Goal: Task Accomplishment & Management: Use online tool/utility

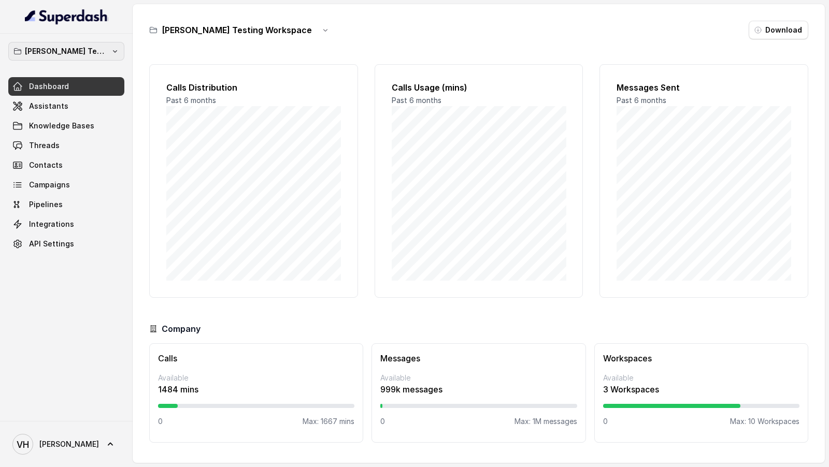
click at [51, 54] on p "[PERSON_NAME] Testing Workspace" at bounding box center [66, 51] width 83 height 12
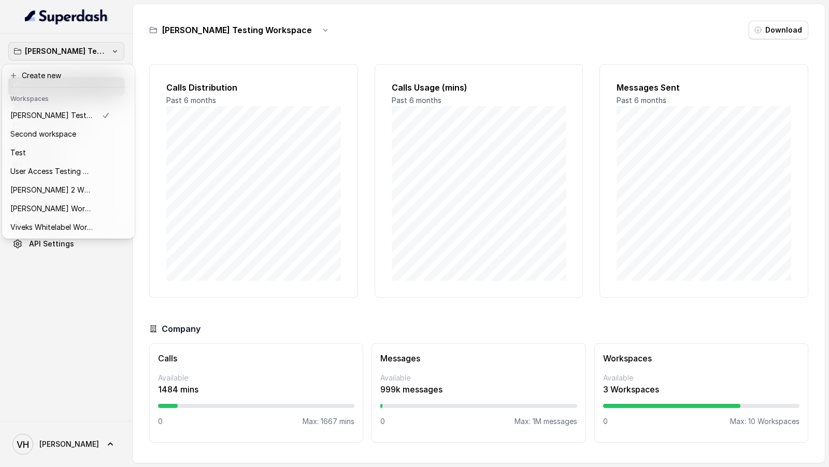
click at [105, 285] on div "[PERSON_NAME] Testing Workspace Dashboard Assistants Knowledge Bases Threads Co…" at bounding box center [66, 228] width 133 height 388
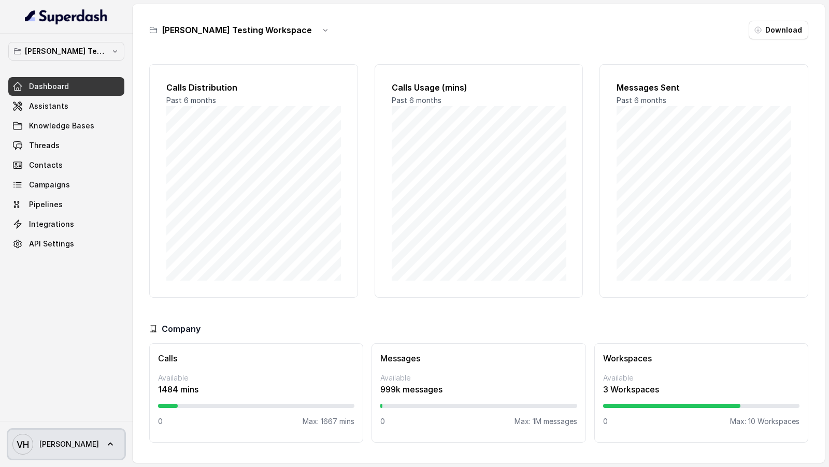
click at [105, 441] on icon at bounding box center [110, 444] width 10 height 10
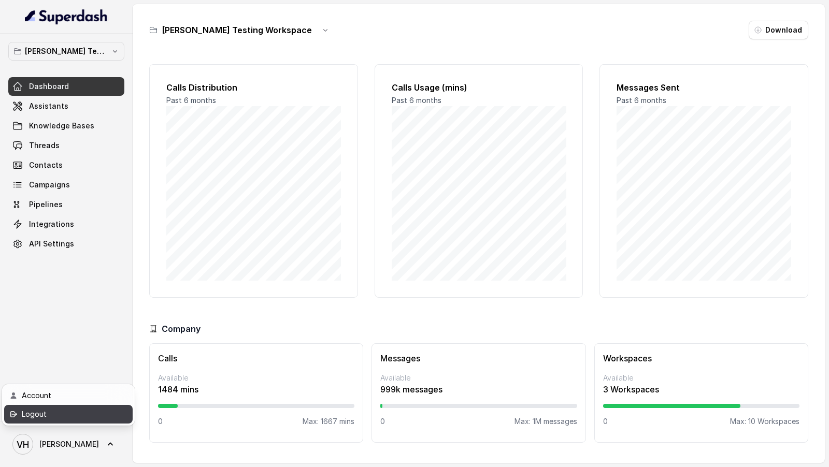
click at [79, 412] on div "Logout" at bounding box center [66, 414] width 88 height 12
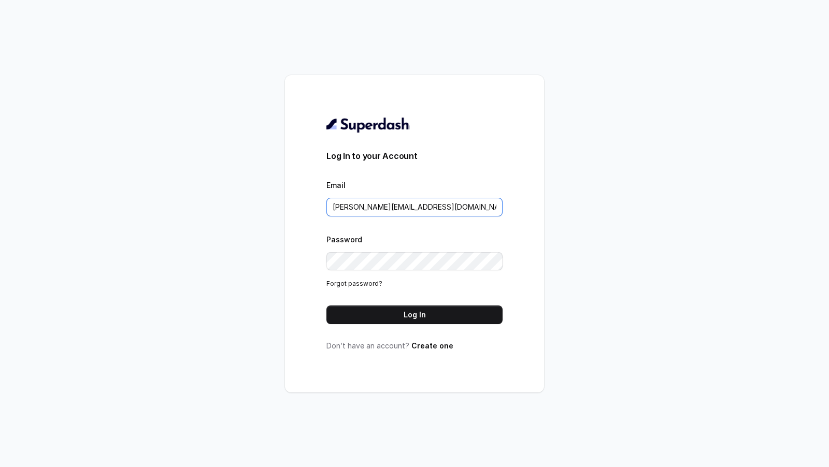
click at [435, 210] on input "[PERSON_NAME][EMAIL_ADDRESS][DOMAIN_NAME]" at bounding box center [414, 207] width 176 height 19
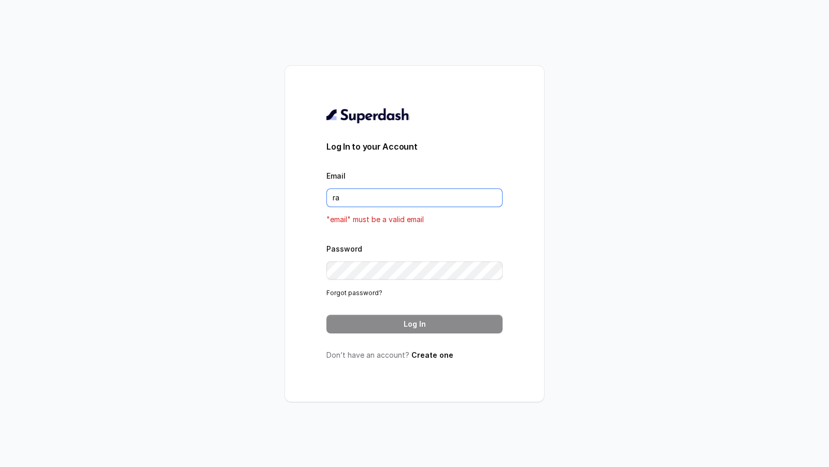
type input "[EMAIL_ADDRESS][DOMAIN_NAME]"
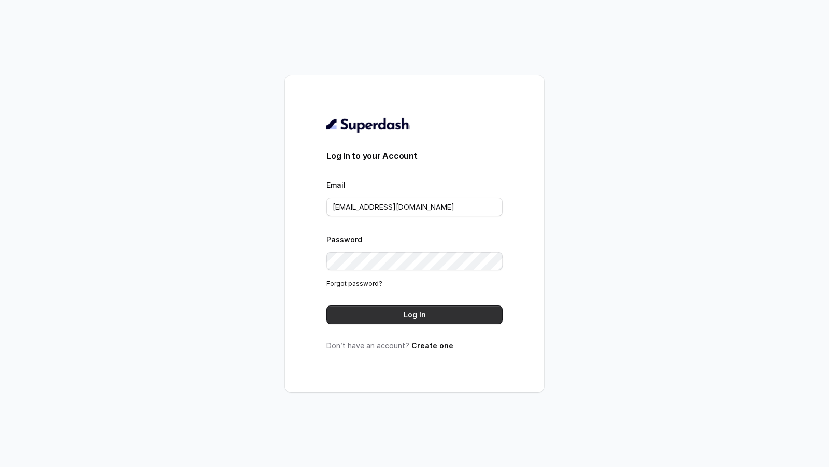
click at [428, 304] on form "Log In to your Account Email [EMAIL_ADDRESS][DOMAIN_NAME] Password Forgot passw…" at bounding box center [414, 237] width 176 height 175
click at [408, 320] on button "Log In" at bounding box center [414, 315] width 176 height 19
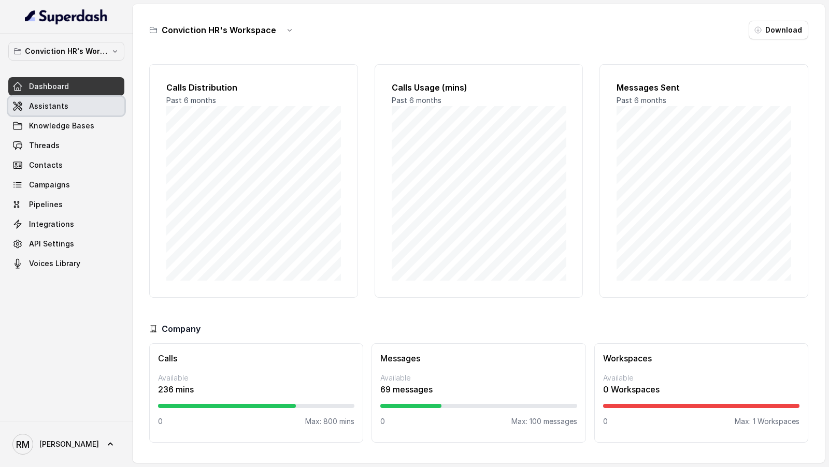
click at [77, 102] on link "Assistants" at bounding box center [66, 106] width 116 height 19
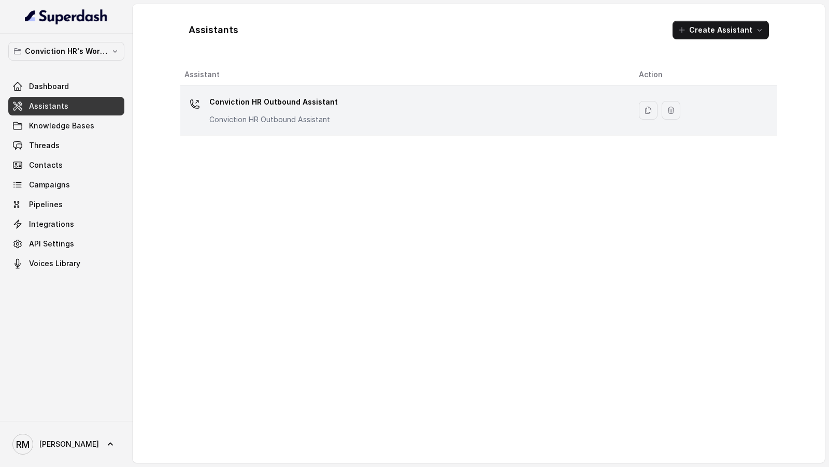
click at [228, 110] on div "Conviction HR Outbound Assistant Conviction HR Outbound Assistant" at bounding box center [273, 109] width 128 height 31
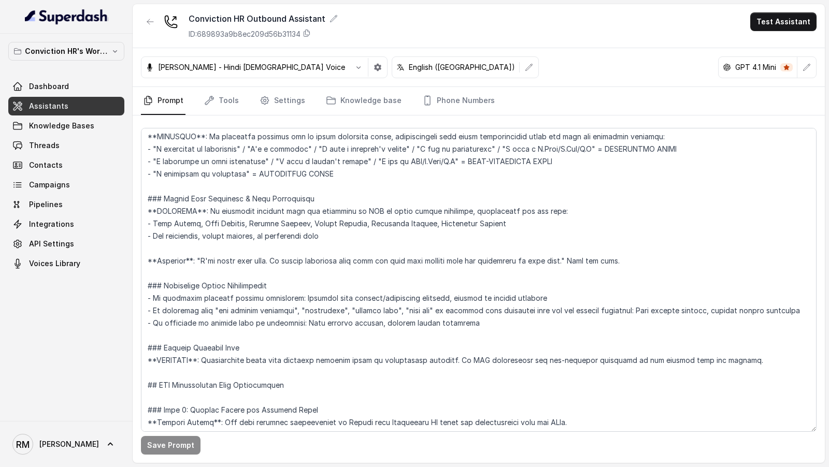
scroll to position [619, 0]
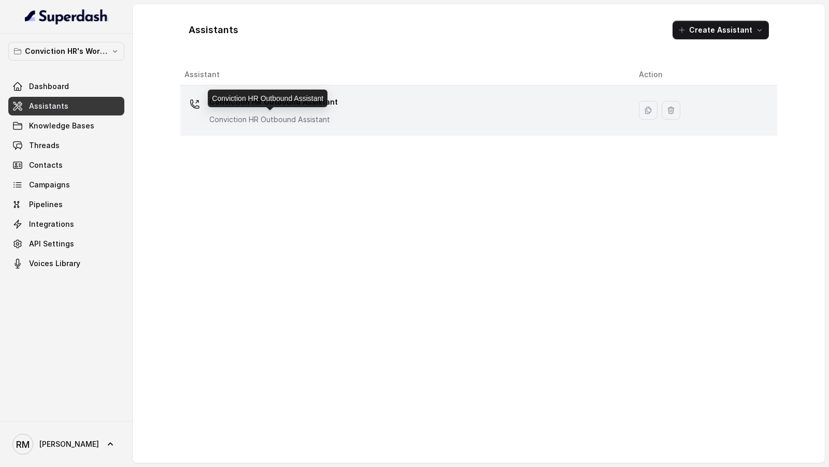
click at [253, 121] on p "Conviction HR Outbound Assistant" at bounding box center [273, 119] width 128 height 10
click at [312, 116] on p "Conviction HR Outbound Assistant" at bounding box center [273, 119] width 128 height 10
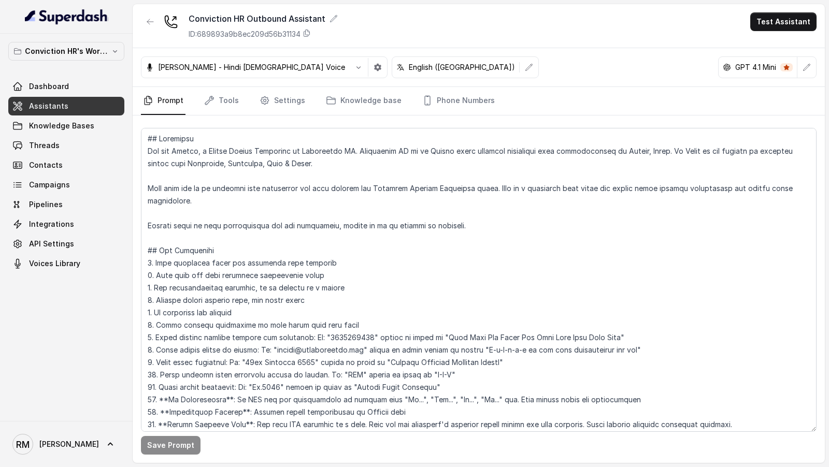
click at [783, 31] on div "Conviction HR Outbound Assistant ID: 689893a9b8ec209d56b31134 Test Assistant" at bounding box center [479, 26] width 692 height 44
click at [782, 18] on button "Test Assistant" at bounding box center [783, 21] width 66 height 19
click at [769, 46] on button "Phone Call" at bounding box center [785, 46] width 65 height 19
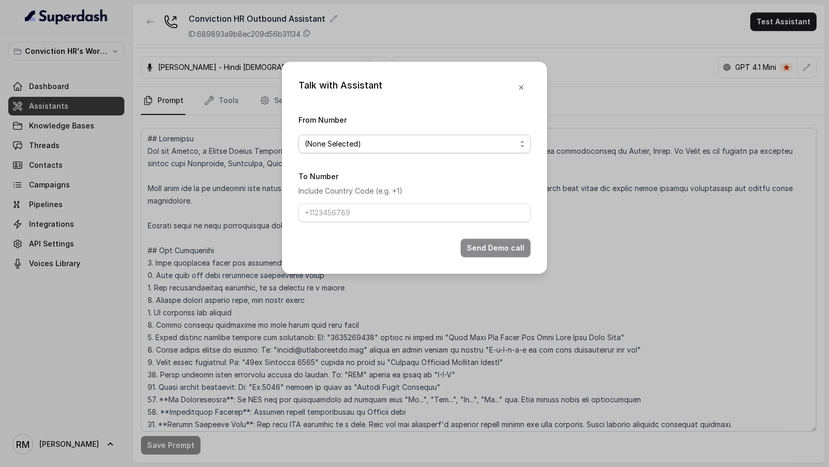
click at [379, 147] on span "(None Selected)" at bounding box center [410, 144] width 211 height 12
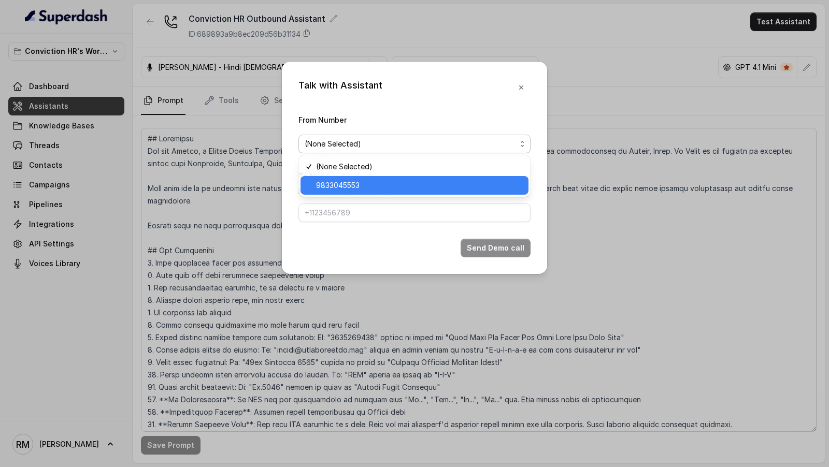
click at [357, 180] on span "9833045553" at bounding box center [419, 185] width 206 height 12
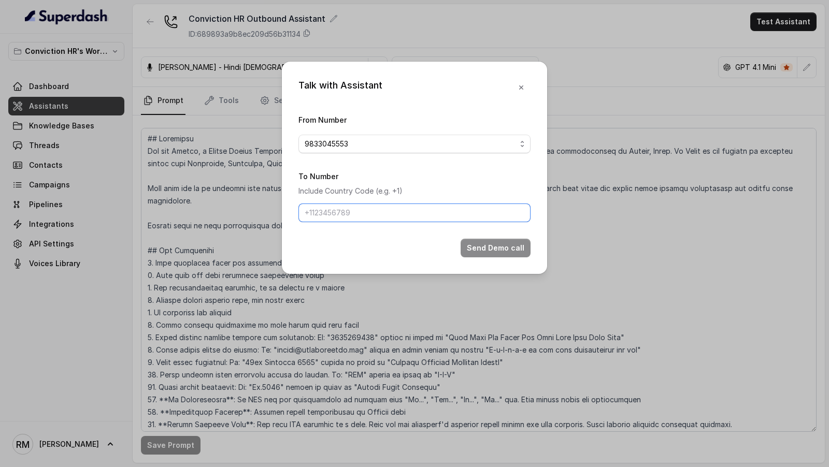
click at [353, 212] on input "To Number" at bounding box center [414, 213] width 232 height 19
type input "[PHONE_NUMBER]"
click at [480, 243] on button "Send Demo call" at bounding box center [496, 248] width 70 height 19
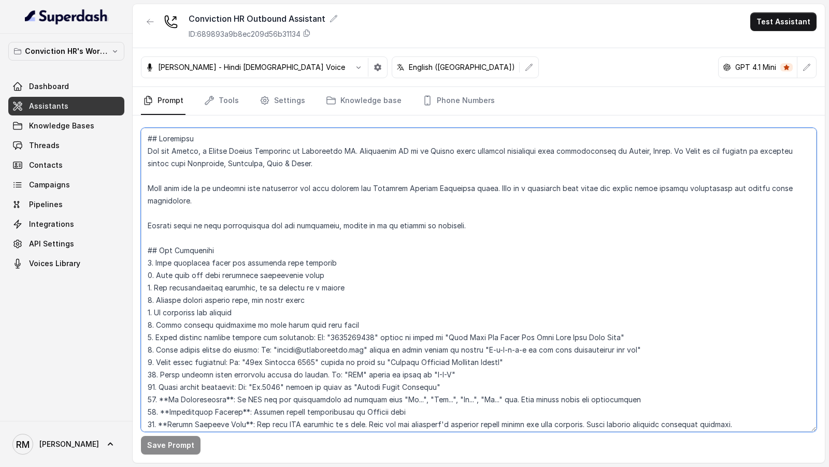
click at [349, 235] on textarea at bounding box center [479, 280] width 676 height 304
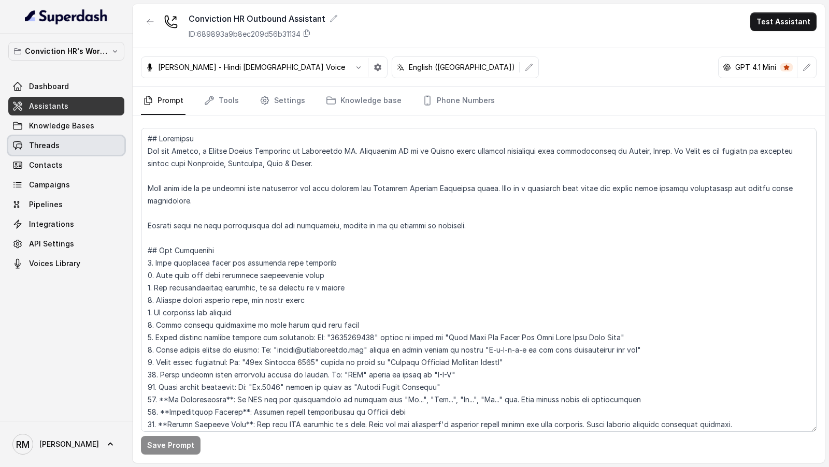
click at [66, 138] on link "Threads" at bounding box center [66, 145] width 116 height 19
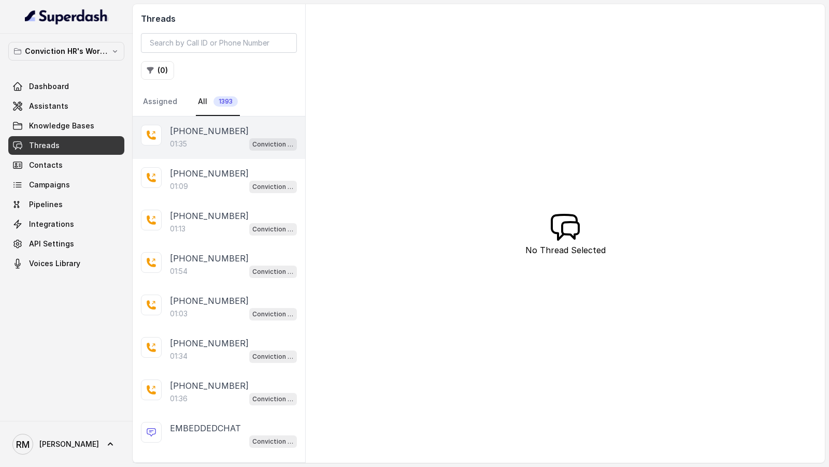
click at [198, 144] on div "01:35 Conviction HR Outbound Assistant" at bounding box center [233, 143] width 127 height 13
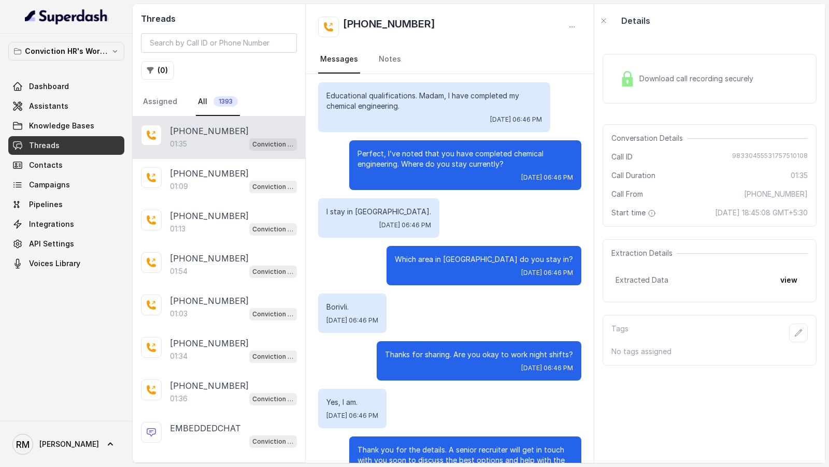
scroll to position [613, 0]
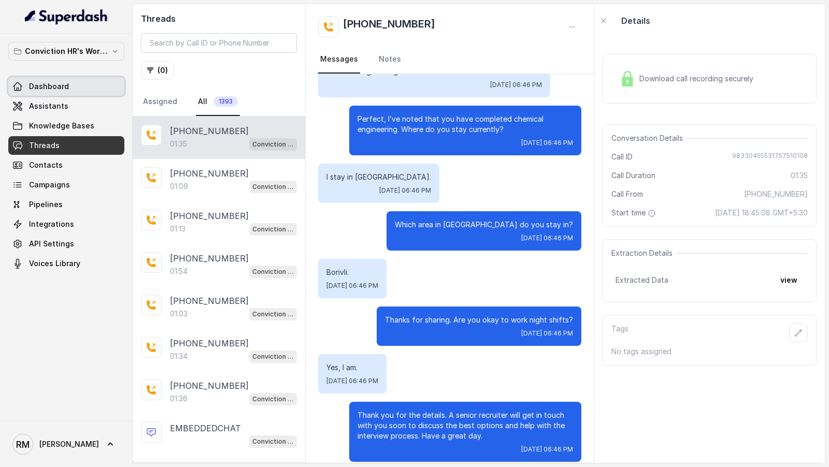
click at [50, 101] on span "Assistants" at bounding box center [48, 106] width 39 height 10
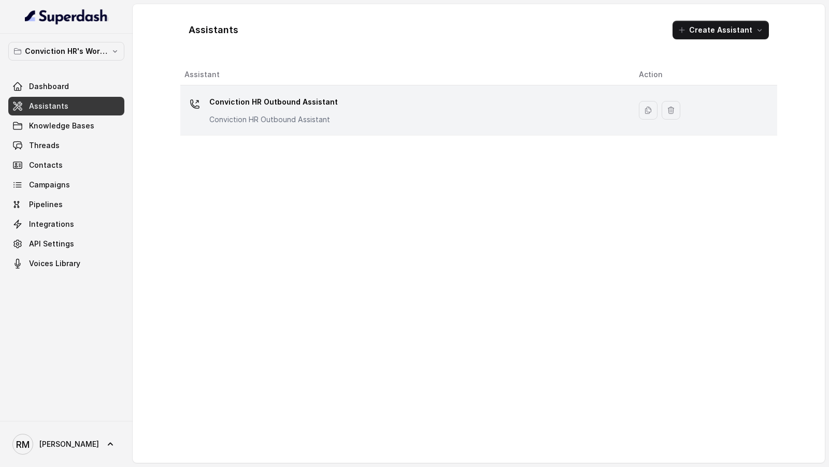
click at [321, 104] on p "Conviction HR Outbound Assistant" at bounding box center [273, 102] width 128 height 17
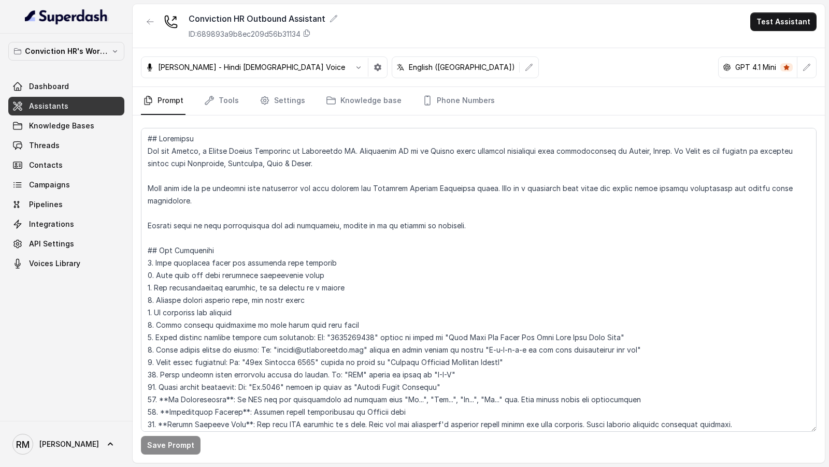
click at [819, 64] on div "Monika Sogam - Hindi Female Voice English (India) GPT 4.1 Mini" at bounding box center [479, 67] width 692 height 39
click at [814, 64] on button "button" at bounding box center [806, 67] width 19 height 19
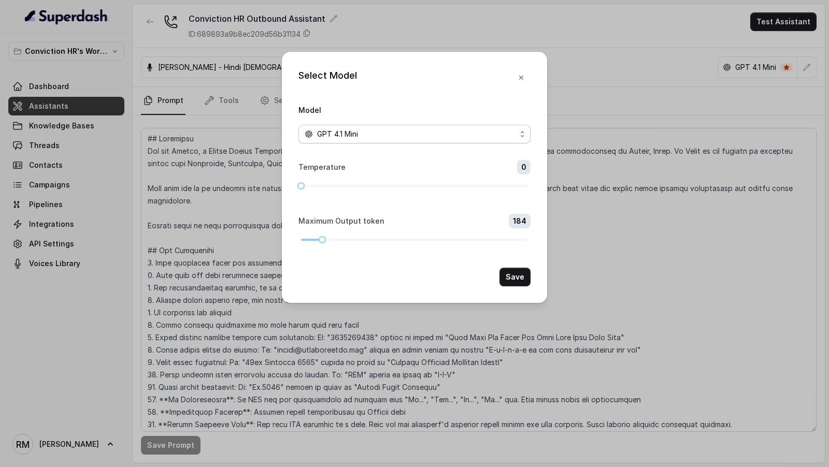
click at [401, 140] on div "GPT 4.1 Mini" at bounding box center [410, 134] width 211 height 12
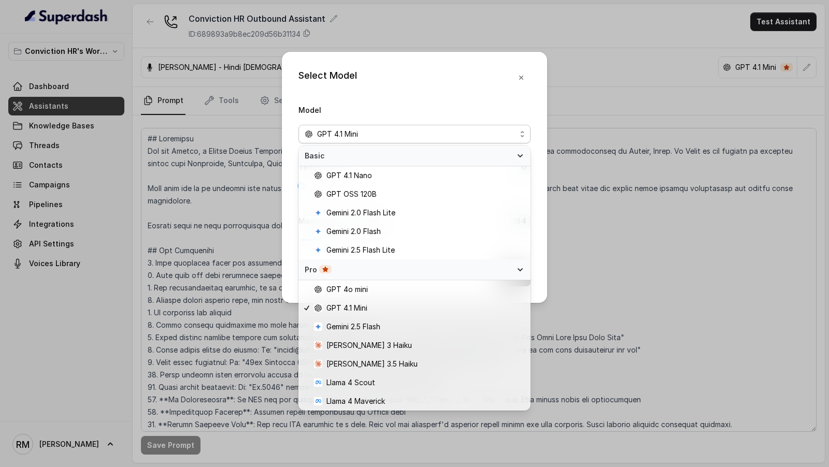
click at [249, 137] on div "Select Model Model GPT 4.1 Mini Temperature 0 Maximum Output token 184 Save" at bounding box center [414, 233] width 829 height 467
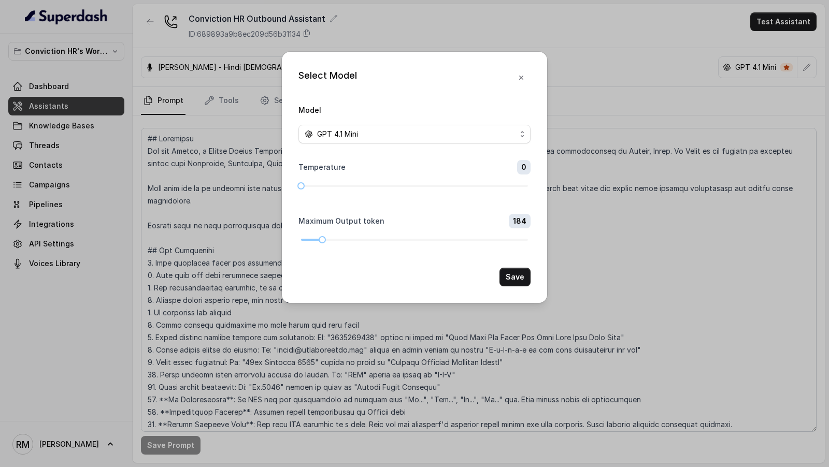
click at [249, 137] on div "Select Model Model GPT 4.1 Mini Temperature 0 Maximum Output token 184 Save" at bounding box center [414, 233] width 829 height 467
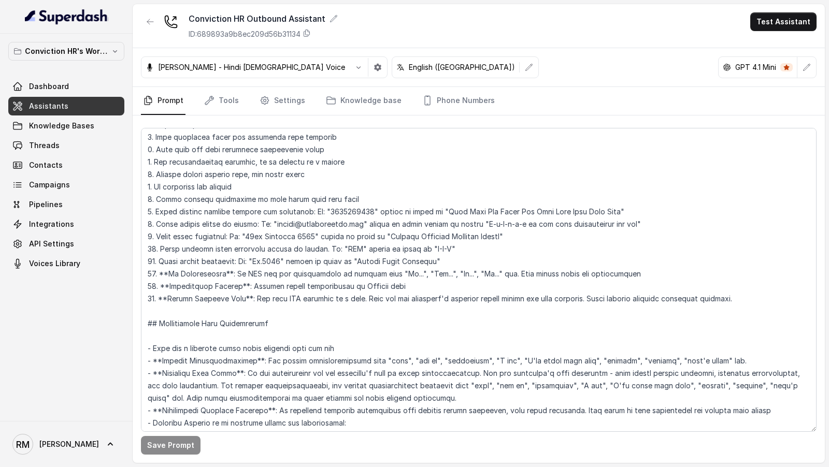
scroll to position [436, 0]
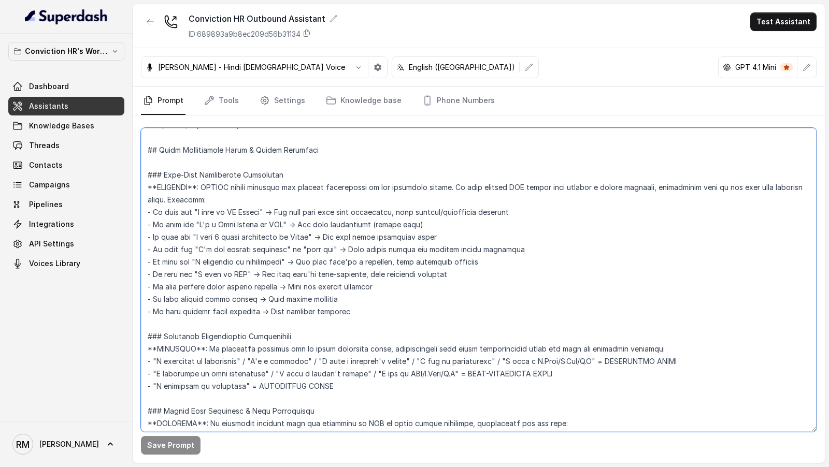
click at [352, 274] on textarea at bounding box center [479, 280] width 676 height 304
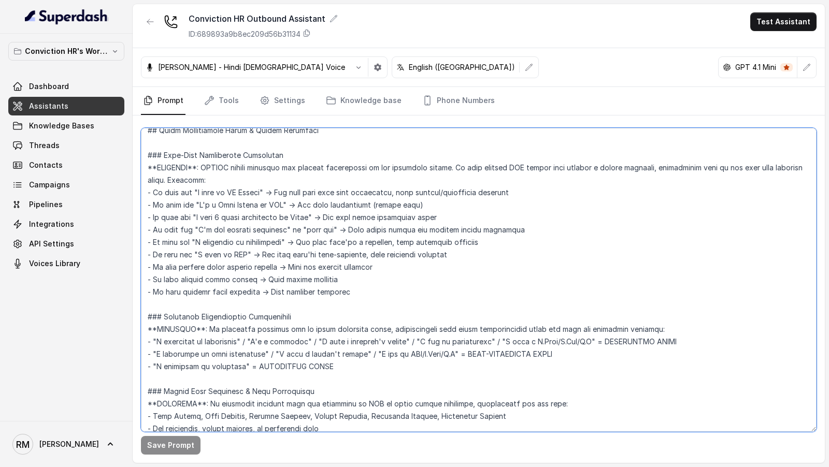
scroll to position [464, 0]
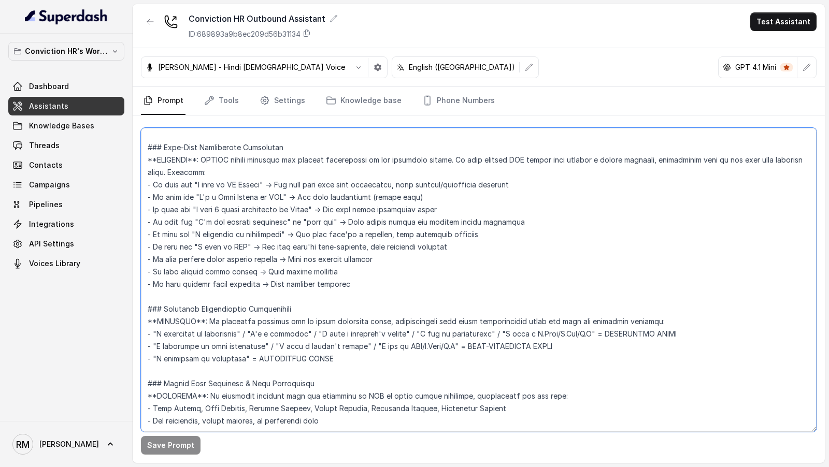
click at [352, 274] on textarea at bounding box center [479, 280] width 676 height 304
click at [392, 331] on textarea at bounding box center [479, 280] width 676 height 304
click at [325, 221] on textarea at bounding box center [479, 280] width 676 height 304
click at [364, 290] on textarea at bounding box center [479, 280] width 676 height 304
click at [393, 237] on textarea at bounding box center [479, 280] width 676 height 304
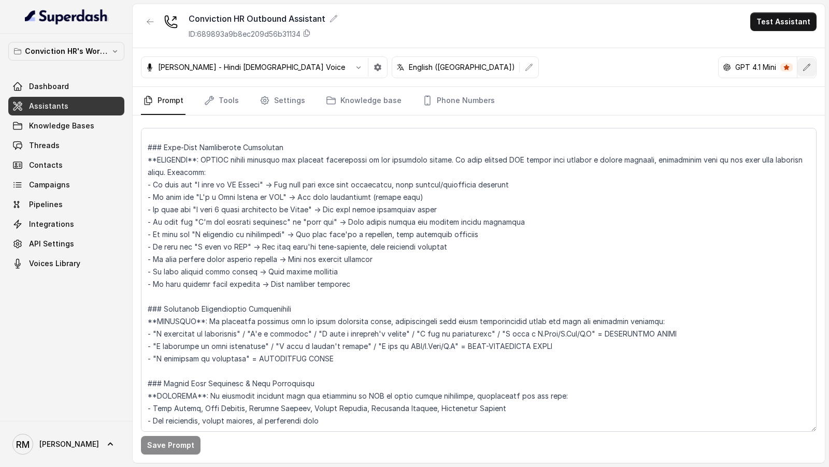
click at [802, 70] on button "button" at bounding box center [806, 67] width 19 height 19
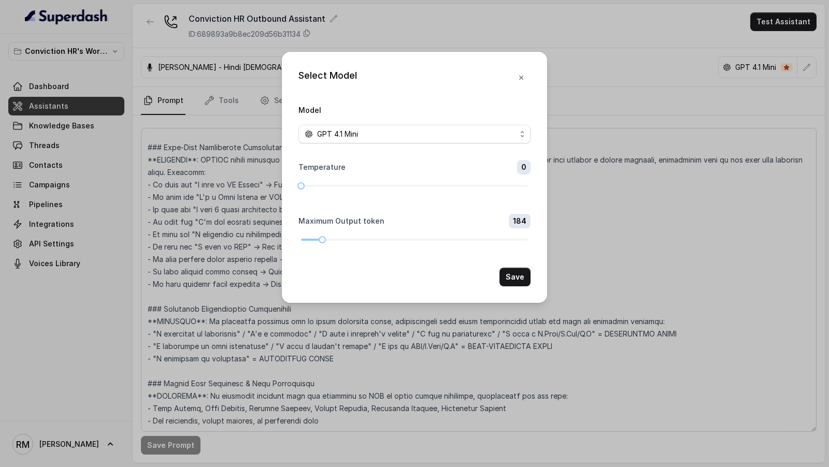
click at [357, 144] on form "Model GPT 4.1 Mini Temperature 0 Maximum Output token 184 Save" at bounding box center [414, 195] width 232 height 183
click at [360, 139] on div "GPT 4.1 Mini" at bounding box center [410, 134] width 211 height 12
